Goal: Book appointment/travel/reservation

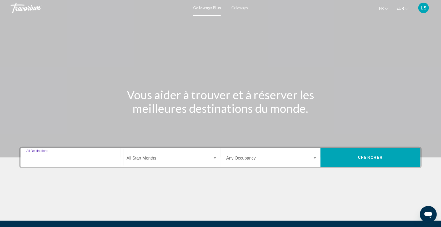
click at [34, 162] on input "Destination All Destinations" at bounding box center [71, 159] width 91 height 5
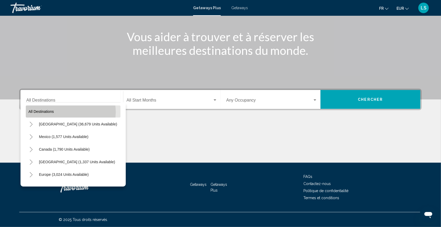
click at [60, 106] on button "All destinations" at bounding box center [73, 112] width 95 height 12
type input "**********"
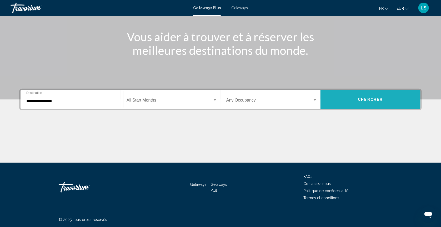
click at [373, 96] on button "Chercher" at bounding box center [370, 99] width 100 height 19
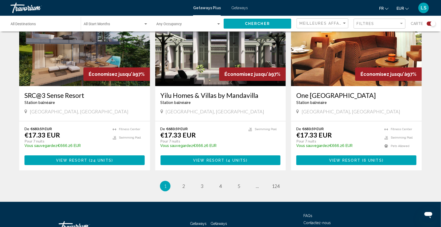
scroll to position [785, 0]
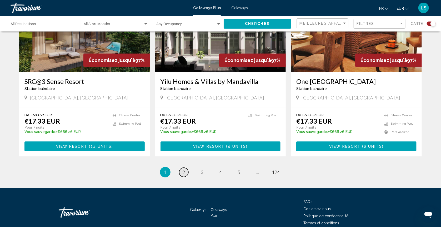
click at [182, 175] on span "2" at bounding box center [183, 173] width 3 height 6
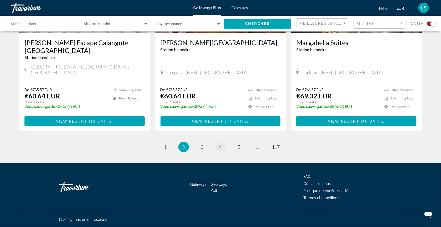
scroll to position [844, 0]
click at [201, 144] on span "3" at bounding box center [202, 147] width 3 height 6
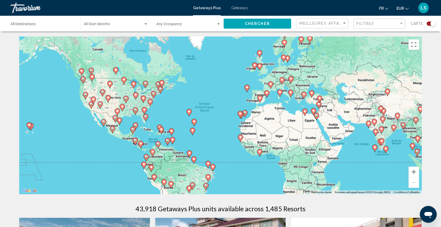
click at [113, 27] on span "Search widget" at bounding box center [114, 25] width 60 height 4
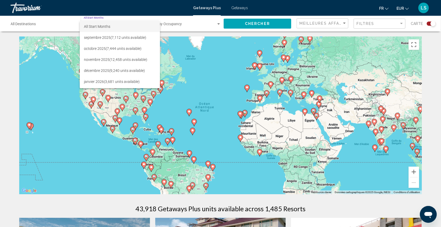
click at [37, 28] on div at bounding box center [220, 113] width 441 height 227
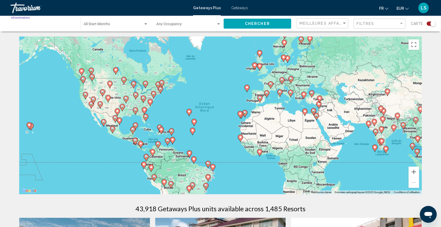
click at [19, 26] on input "Destination All Destinations" at bounding box center [43, 25] width 65 height 4
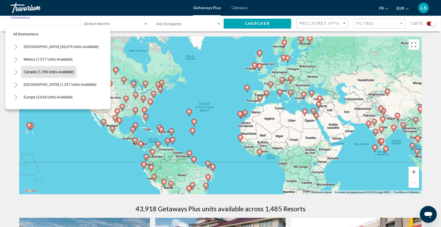
scroll to position [7, 0]
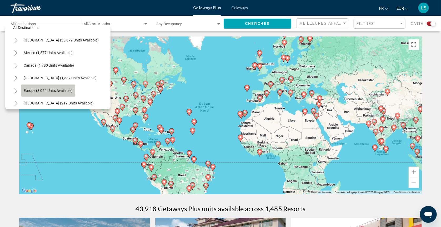
click at [38, 90] on span "Europe (3,024 units available)" at bounding box center [48, 91] width 49 height 4
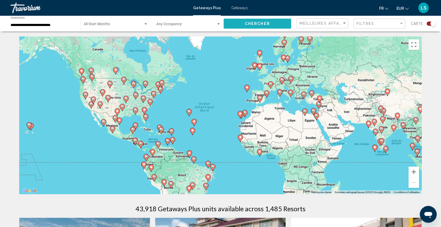
click at [272, 27] on button "Chercher" at bounding box center [257, 24] width 68 height 10
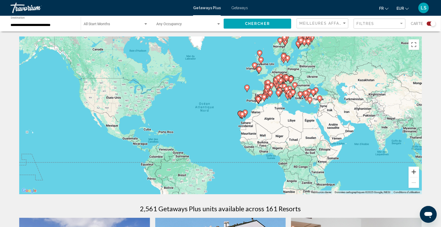
click at [419, 176] on button "Zoom avant" at bounding box center [413, 172] width 11 height 11
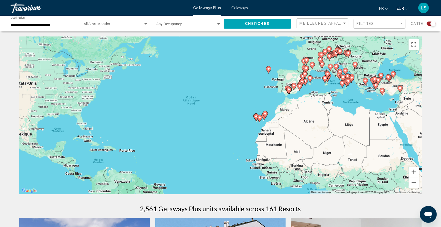
click at [419, 173] on button "Zoom avant" at bounding box center [413, 172] width 11 height 11
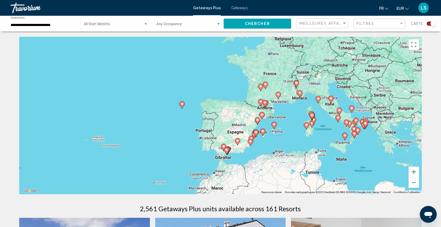
drag, startPoint x: 314, startPoint y: 69, endPoint x: 163, endPoint y: 166, distance: 179.3
click at [163, 166] on div "Pour activer le glissement avec le clavier, appuyez sur Alt+Entrée. Une fois ce…" at bounding box center [220, 116] width 402 height 158
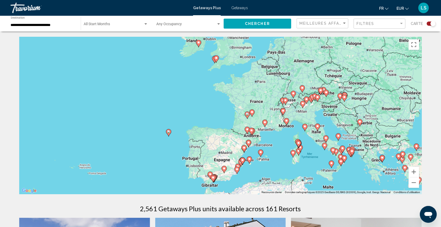
drag, startPoint x: 269, startPoint y: 116, endPoint x: 265, endPoint y: 126, distance: 10.4
click at [265, 126] on div "Pour activer le glissement avec le clavier, appuyez sur Alt+Entrée. Une fois ce…" at bounding box center [220, 116] width 402 height 158
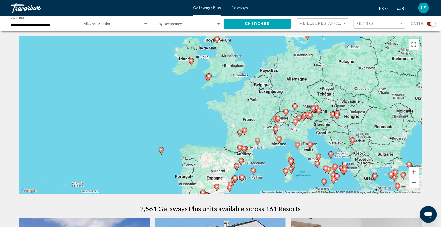
click at [418, 171] on button "Zoom avant" at bounding box center [413, 172] width 11 height 11
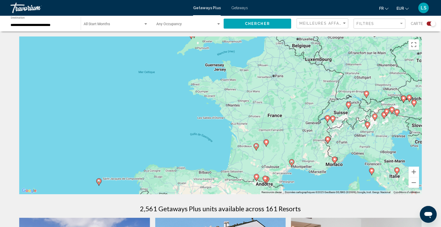
drag, startPoint x: 294, startPoint y: 148, endPoint x: 288, endPoint y: 129, distance: 20.5
click at [288, 128] on div "Pour activer le glissement avec le clavier, appuyez sur Alt+Entrée. Une fois ce…" at bounding box center [220, 116] width 402 height 158
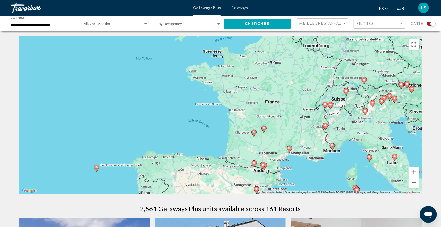
click at [263, 130] on image "Main content" at bounding box center [263, 128] width 3 height 3
type input "**********"
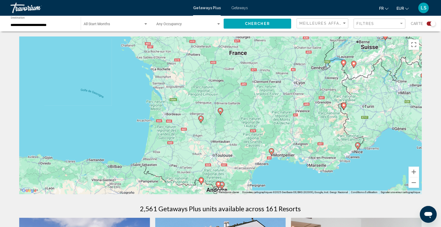
click at [218, 113] on icon "Main content" at bounding box center [220, 111] width 5 height 7
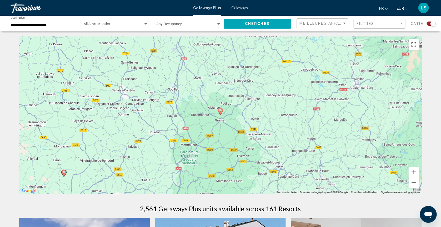
click at [221, 111] on image "Main content" at bounding box center [220, 110] width 3 height 3
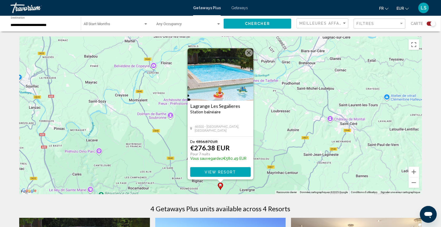
click at [257, 173] on div "Pour activer le glissement avec le clavier, appuyez sur Alt+Entrée. Une fois ce…" at bounding box center [220, 116] width 402 height 158
click at [233, 175] on span "View Resort" at bounding box center [219, 172] width 31 height 4
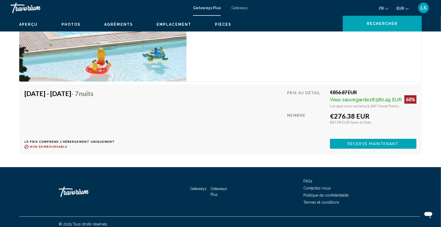
scroll to position [995, 0]
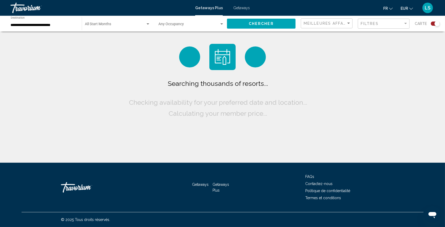
click at [62, 25] on input "**********" at bounding box center [44, 25] width 66 height 4
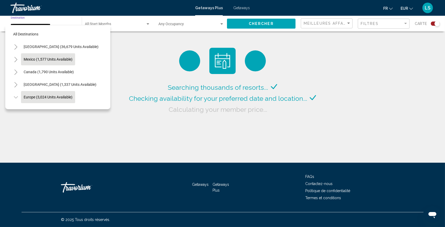
click at [62, 62] on span "Mexico (1,577 units available)" at bounding box center [48, 59] width 49 height 4
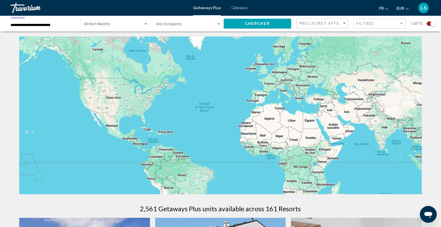
click at [281, 27] on button "Chercher" at bounding box center [257, 24] width 68 height 10
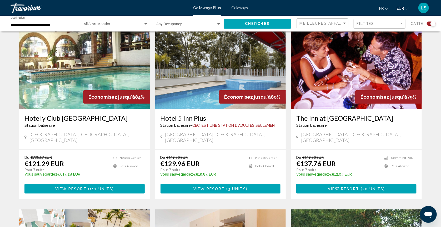
scroll to position [11, 0]
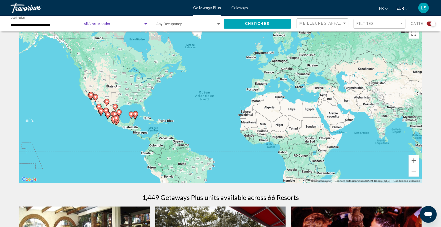
click at [94, 25] on span "Search widget" at bounding box center [114, 25] width 60 height 4
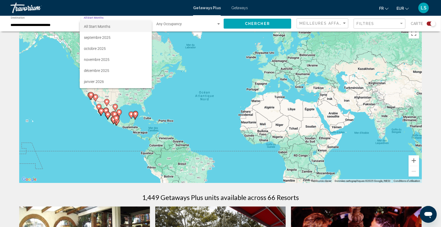
click at [56, 25] on div at bounding box center [220, 113] width 441 height 227
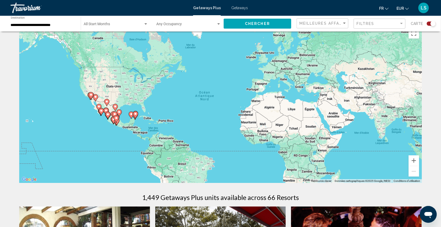
click at [56, 26] on input "**********" at bounding box center [43, 25] width 65 height 4
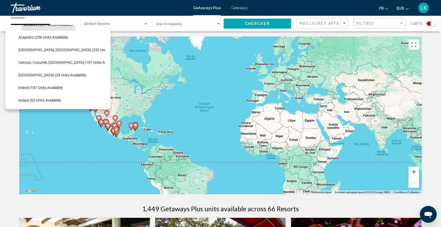
scroll to position [0, 0]
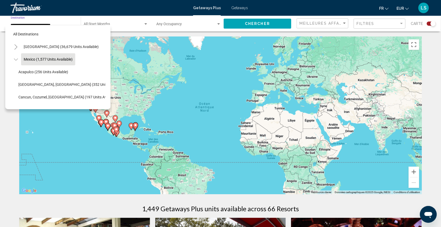
click at [15, 60] on icon "Toggle Mexico (1,577 units available)" at bounding box center [16, 59] width 4 height 5
click at [36, 47] on span "[GEOGRAPHIC_DATA] (36,679 units available)" at bounding box center [61, 47] width 75 height 4
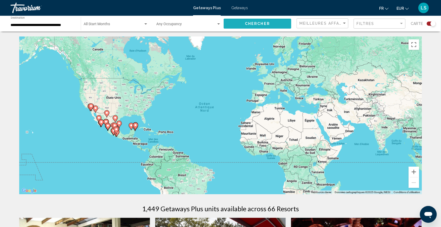
click at [265, 25] on span "Chercher" at bounding box center [257, 24] width 25 height 4
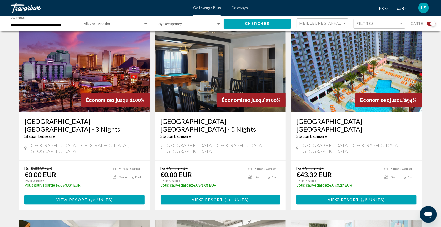
scroll to position [188, 0]
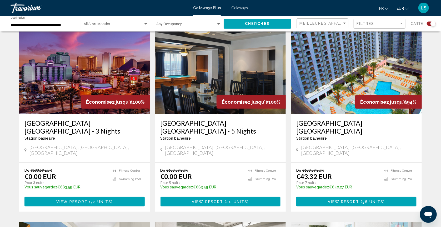
click at [48, 24] on input "**********" at bounding box center [43, 25] width 65 height 4
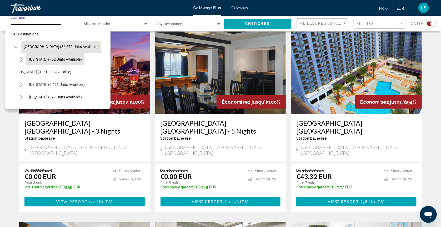
scroll to position [128, 0]
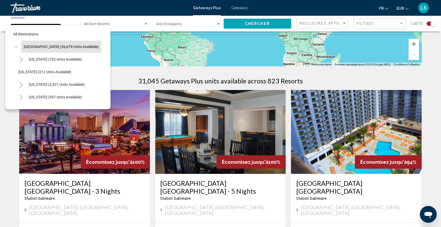
click at [15, 45] on button "Toggle United States (36,679 units available)" at bounding box center [16, 47] width 11 height 11
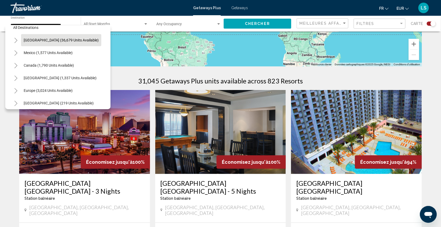
scroll to position [11, 0]
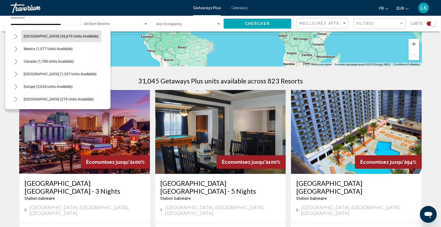
click at [16, 88] on icon "Toggle Europe (3,024 units available)" at bounding box center [16, 86] width 4 height 5
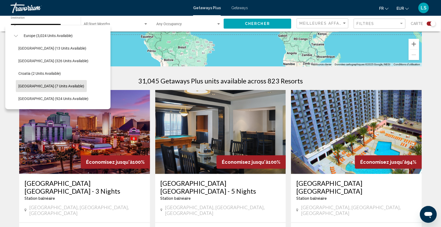
scroll to position [105, 0]
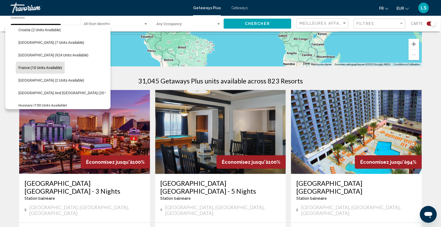
click at [39, 73] on button "France (10 units available)" at bounding box center [40, 68] width 49 height 12
type input "**********"
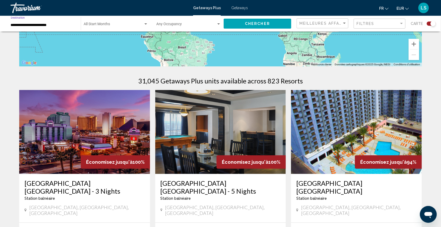
click at [147, 23] on div "Start Month All Start Months" at bounding box center [116, 24] width 64 height 14
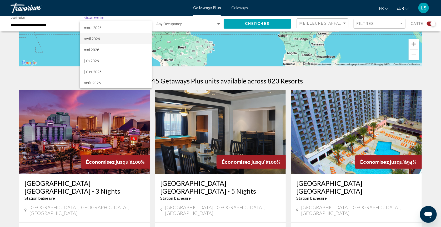
click at [117, 37] on span "avril 2026" at bounding box center [116, 38] width 64 height 11
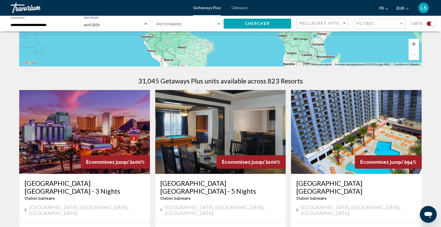
scroll to position [76, 0]
click at [237, 30] on div "Chercher" at bounding box center [259, 24] width 73 height 16
click at [239, 27] on button "Chercher" at bounding box center [257, 24] width 68 height 10
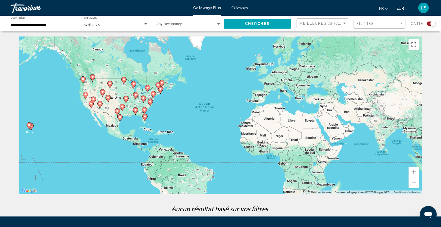
click at [117, 29] on div "avril 2026 Start Month All Start Months" at bounding box center [116, 24] width 64 height 14
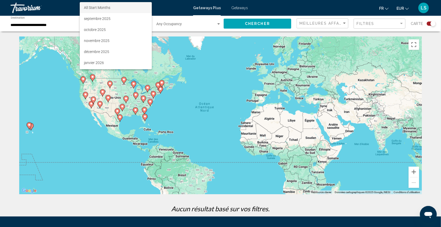
click at [124, 8] on span "All Start Months" at bounding box center [116, 7] width 64 height 11
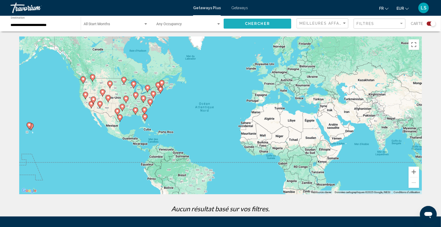
click at [246, 23] on button "Chercher" at bounding box center [257, 24] width 68 height 10
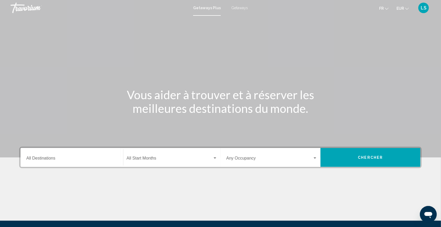
click at [94, 166] on div "Destination All Destinations" at bounding box center [71, 158] width 91 height 17
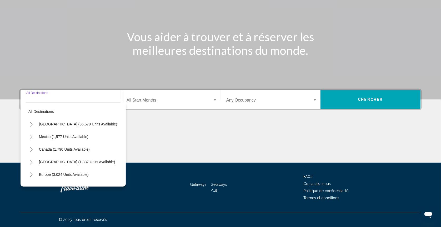
scroll to position [74, 0]
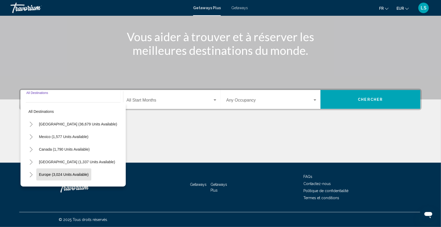
click at [62, 173] on span "Europe (3,024 units available)" at bounding box center [64, 175] width 50 height 4
type input "**********"
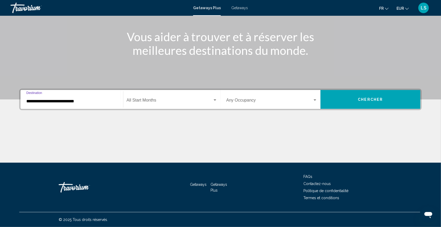
click at [390, 92] on button "Chercher" at bounding box center [370, 99] width 100 height 19
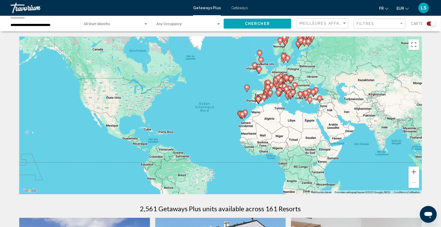
click at [55, 24] on div "**********" at bounding box center [43, 24] width 65 height 14
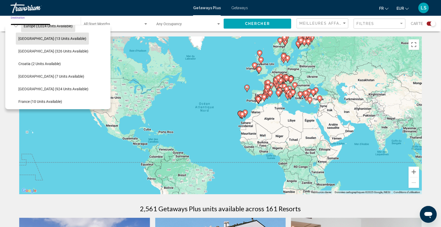
scroll to position [74, 0]
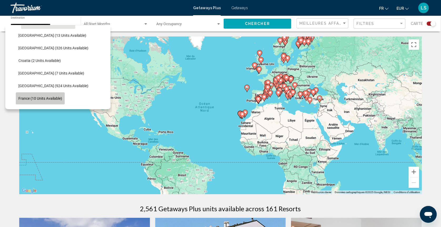
click at [33, 98] on span "France (10 units available)" at bounding box center [40, 98] width 44 height 4
type input "**********"
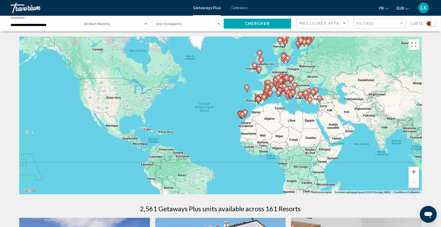
click at [252, 24] on span "Chercher" at bounding box center [257, 24] width 25 height 4
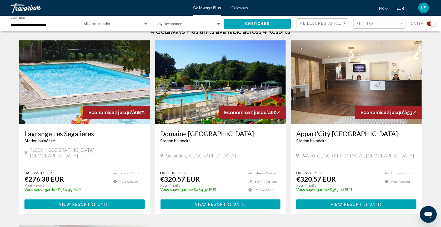
scroll to position [201, 0]
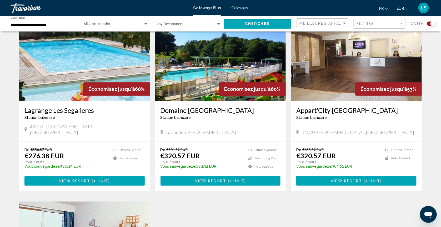
click at [46, 114] on h3 "Lagrange Les Segalieres" at bounding box center [84, 110] width 120 height 8
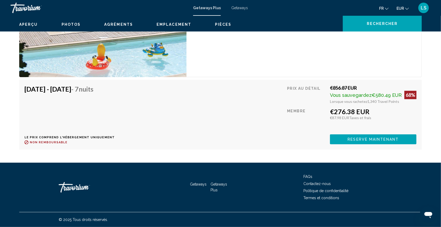
scroll to position [1012, 0]
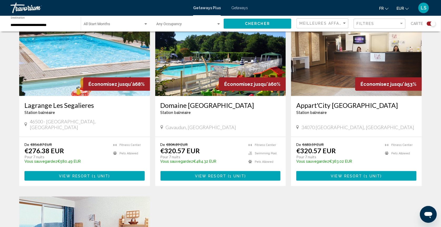
scroll to position [257, 0]
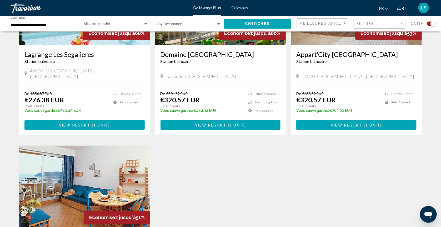
click at [206, 58] on h3 "Domaine [GEOGRAPHIC_DATA]" at bounding box center [220, 54] width 120 height 8
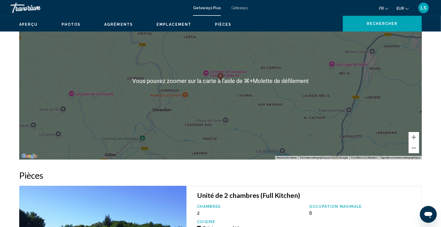
scroll to position [1109, 0]
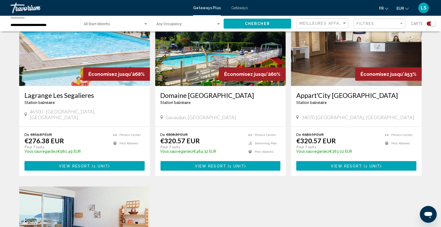
scroll to position [260, 0]
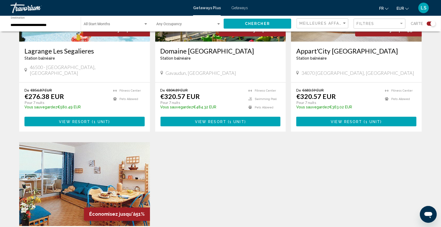
click at [340, 55] on h3 "Appart'City [GEOGRAPHIC_DATA]" at bounding box center [356, 51] width 120 height 8
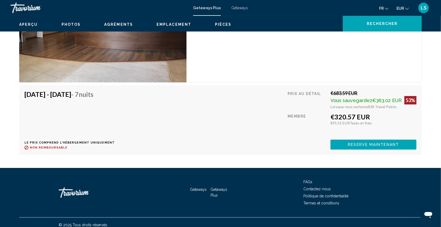
scroll to position [934, 0]
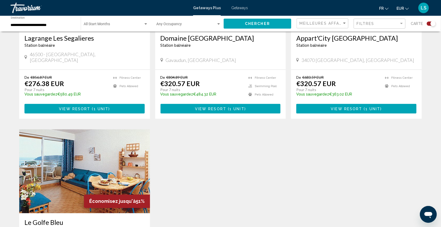
scroll to position [459, 0]
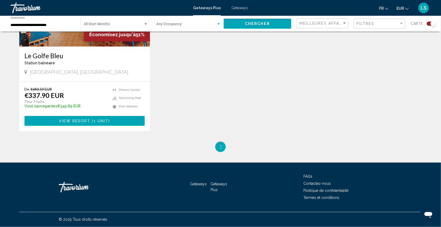
click at [90, 119] on span "( 1 unit )" at bounding box center [100, 121] width 20 height 4
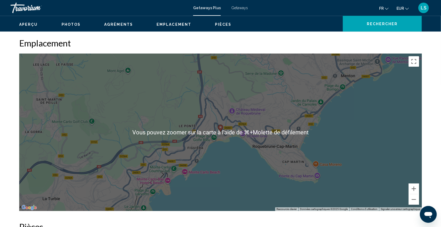
scroll to position [1013, 0]
